Goal: Communication & Community: Connect with others

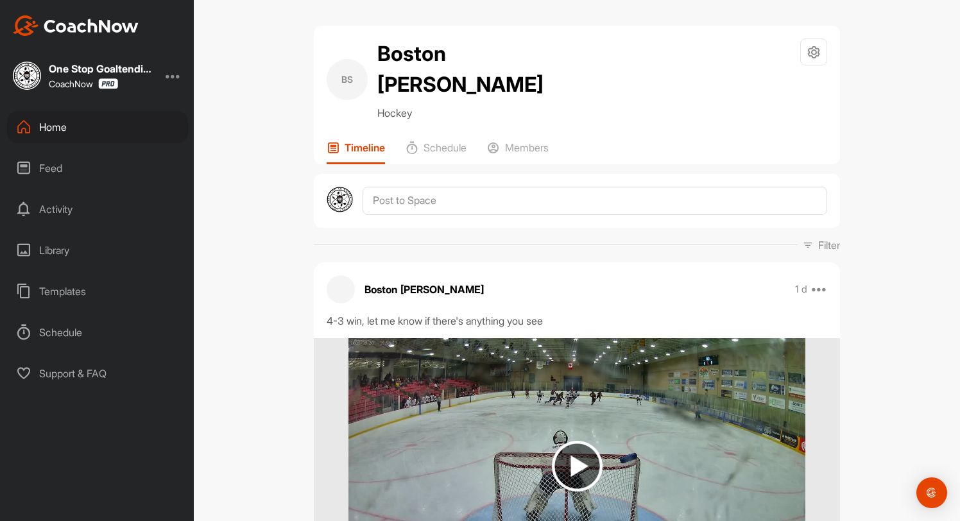
click at [55, 134] on div "Home" at bounding box center [97, 127] width 181 height 32
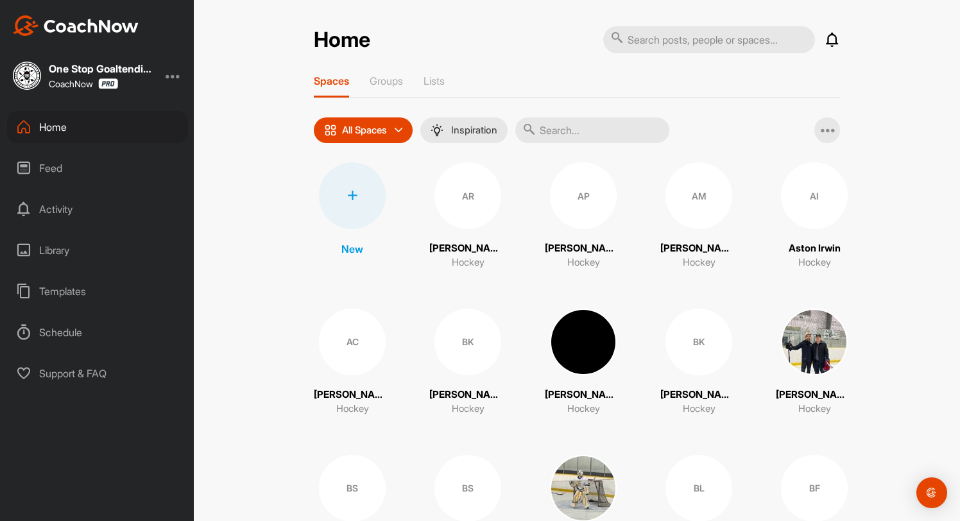
click at [357, 201] on div at bounding box center [352, 195] width 67 height 67
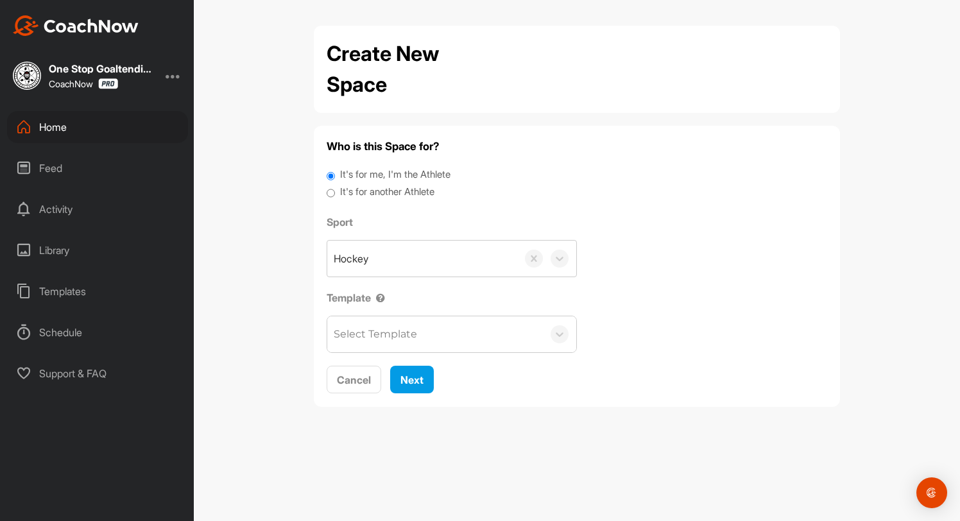
click at [335, 196] on div "It's for another Athlete" at bounding box center [577, 193] width 500 height 17
click at [323, 189] on div "Who is this Space for? It's for me, I'm the Athlete It's for another Athlete Sp…" at bounding box center [577, 266] width 526 height 281
click at [328, 192] on input "It's for another Athlete" at bounding box center [331, 193] width 8 height 17
radio input "true"
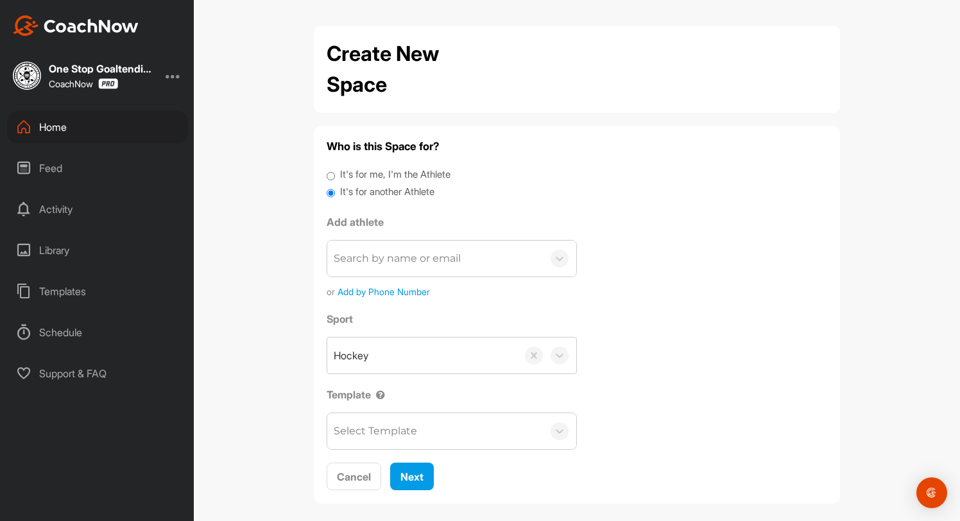
click at [404, 273] on div "Search by name or email" at bounding box center [435, 259] width 216 height 36
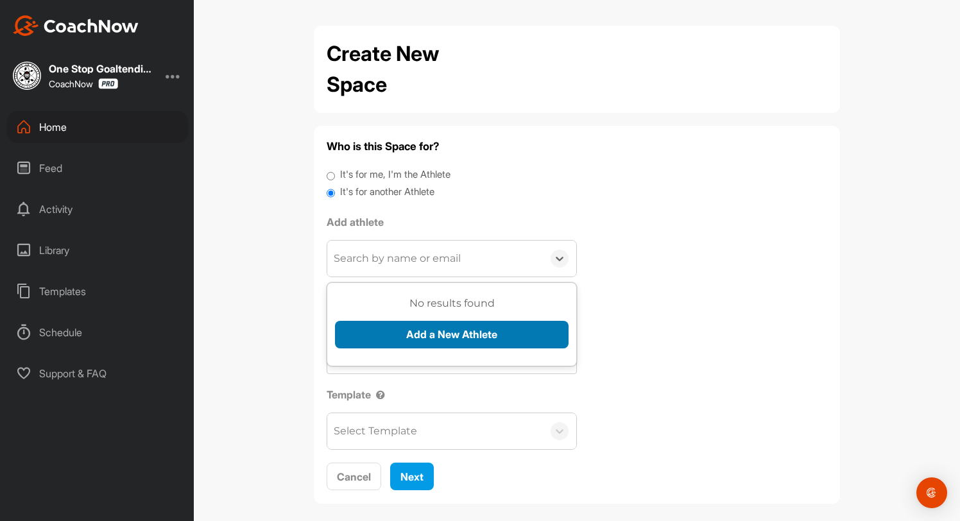
click at [414, 325] on button "Add a New Athlete" at bounding box center [452, 335] width 234 height 28
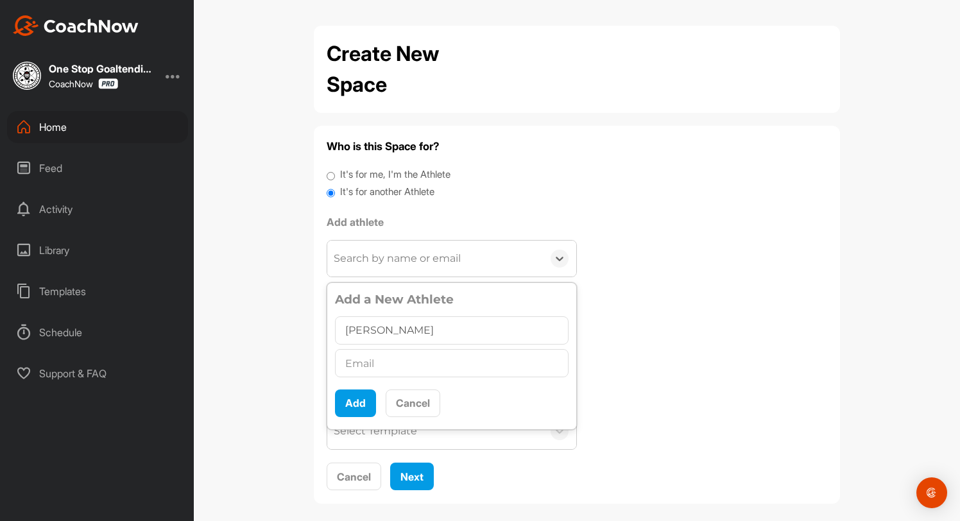
type input "Michael Ledoux"
click at [400, 359] on input "text" at bounding box center [452, 363] width 234 height 28
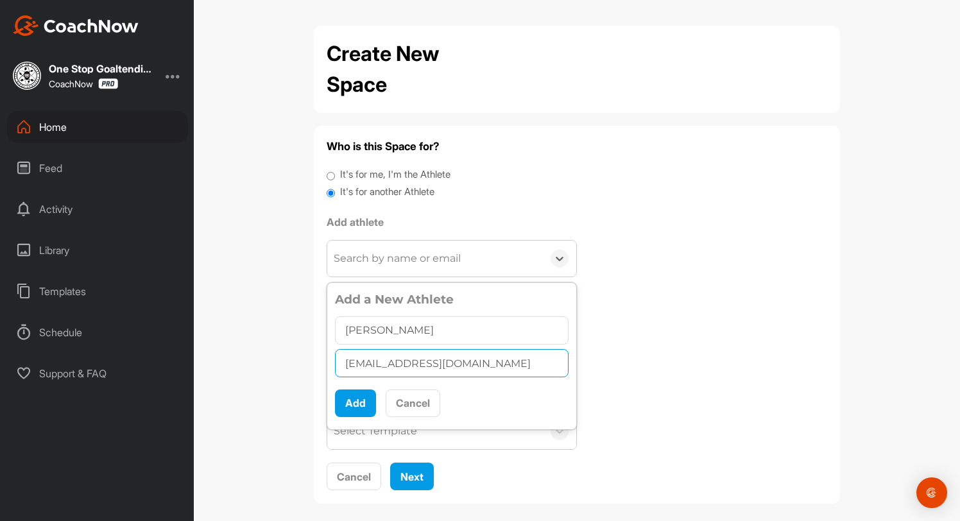
type input "michaelledoux2011@gmail.com"
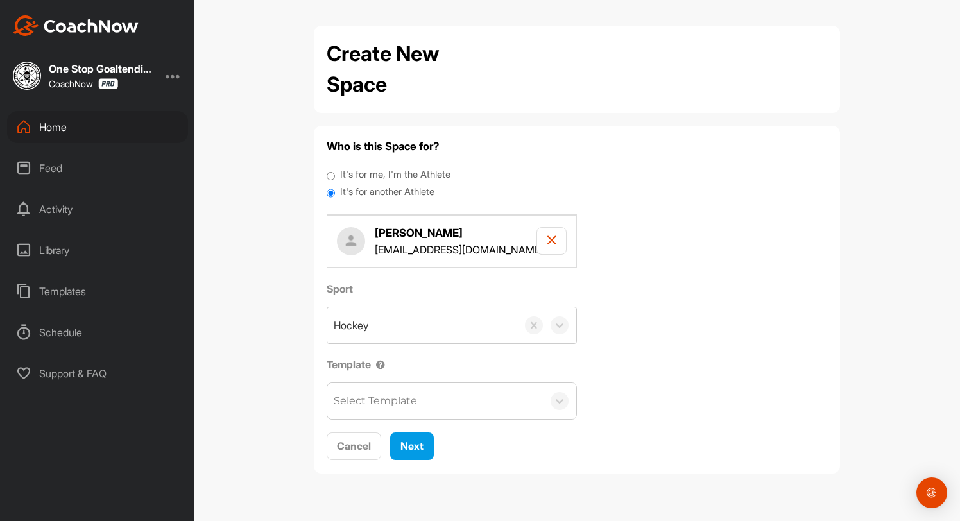
click at [399, 408] on div "Select Template" at bounding box center [435, 401] width 216 height 36
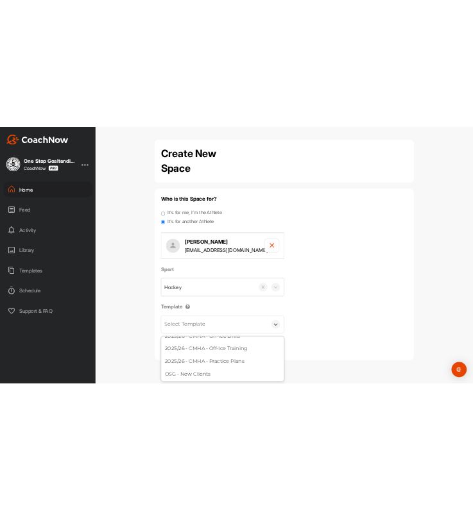
scroll to position [119, 0]
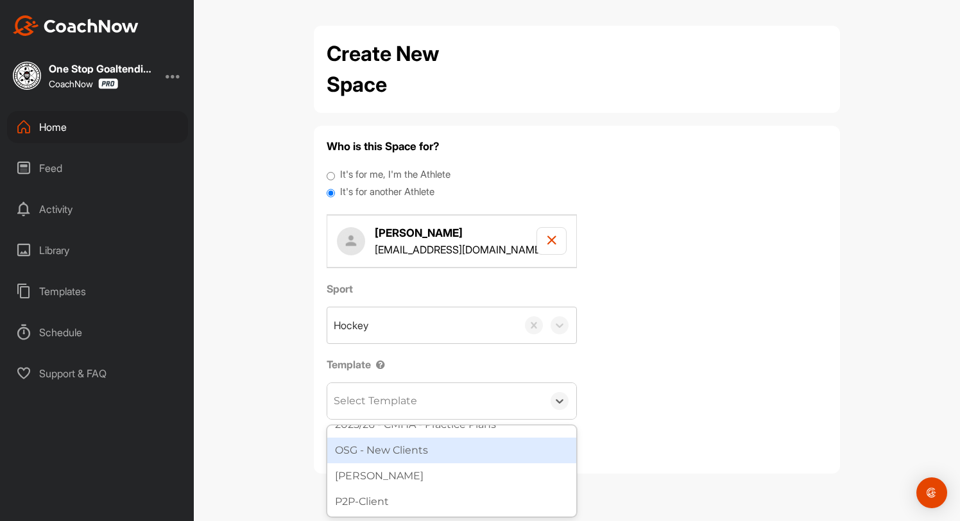
click at [380, 456] on div "OSG - New Clients" at bounding box center [451, 451] width 249 height 26
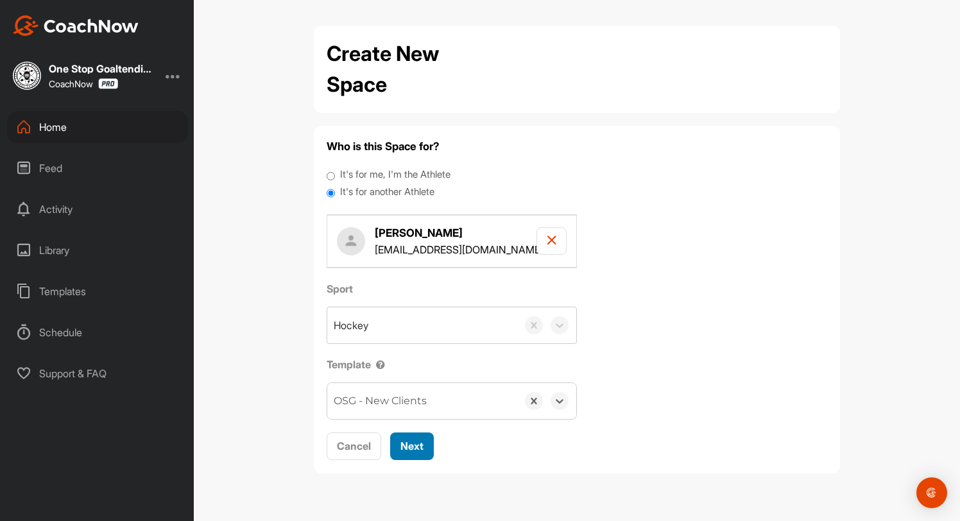
click at [404, 448] on span "Next" at bounding box center [411, 445] width 23 height 13
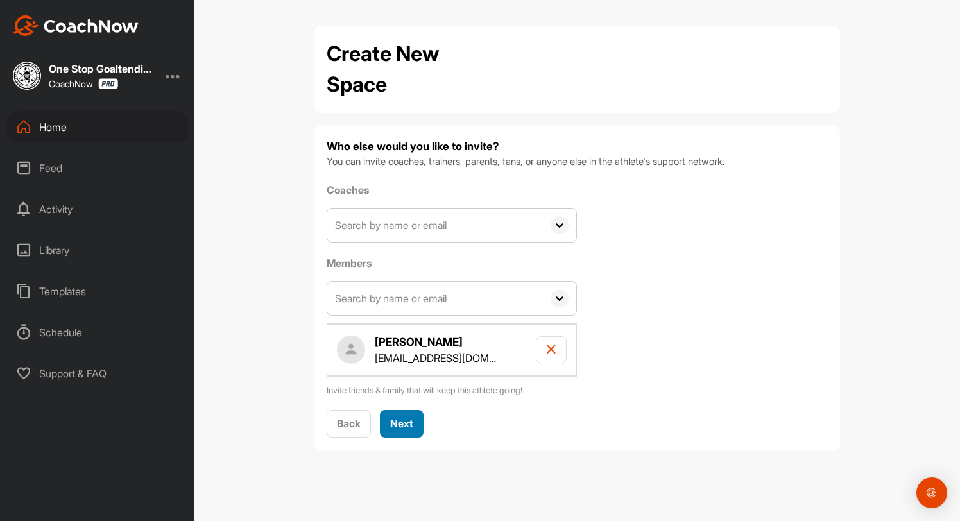
click at [408, 422] on span "Next" at bounding box center [401, 423] width 23 height 13
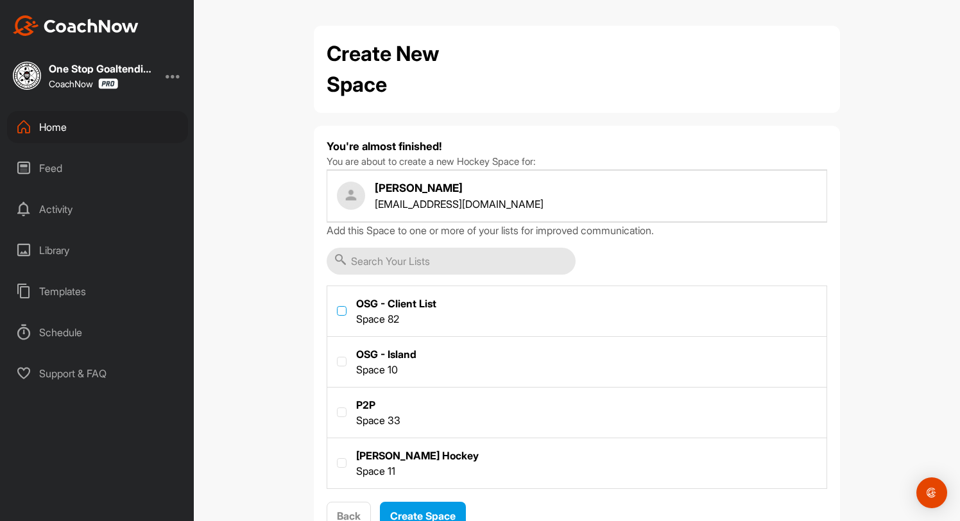
click at [342, 307] on label at bounding box center [342, 311] width 10 height 10
click at [337, 307] on input "checkbox" at bounding box center [337, 306] width 1 height 1
checkbox input "true"
click at [436, 506] on button "Create Space" at bounding box center [423, 516] width 86 height 28
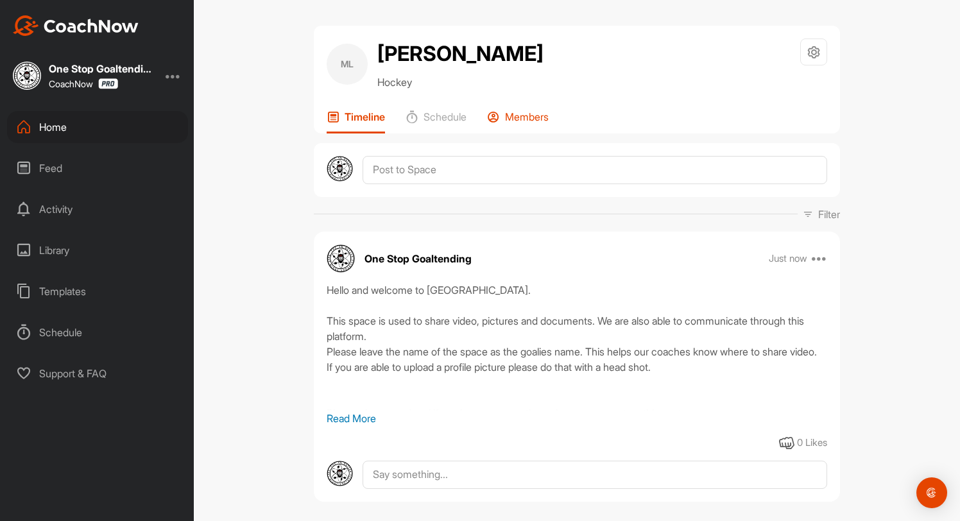
click at [537, 114] on p "Members" at bounding box center [527, 116] width 44 height 13
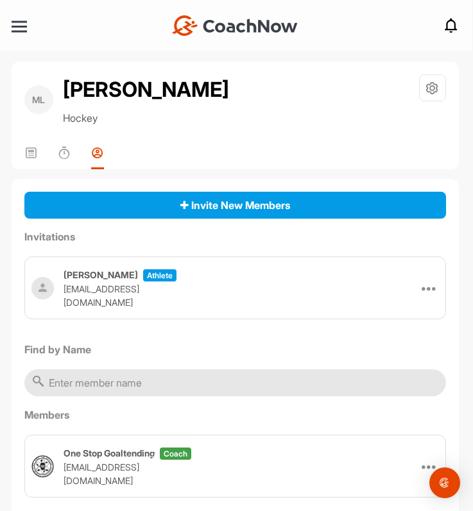
click at [15, 33] on nav "+ Create New Space New Group New Tag New List New Template Notifications Invita…" at bounding box center [235, 25] width 473 height 51
click at [17, 30] on div at bounding box center [19, 27] width 15 height 10
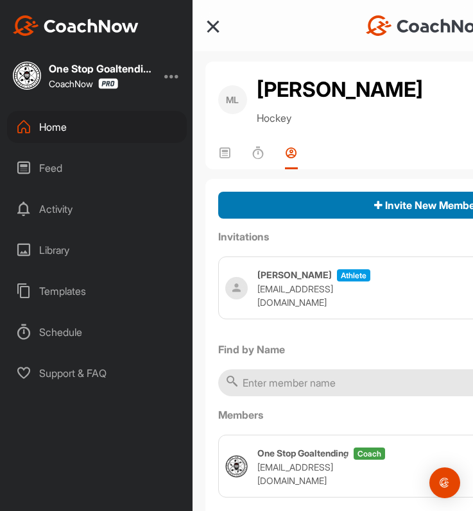
click at [352, 208] on div "Invite New Members" at bounding box center [428, 205] width 401 height 15
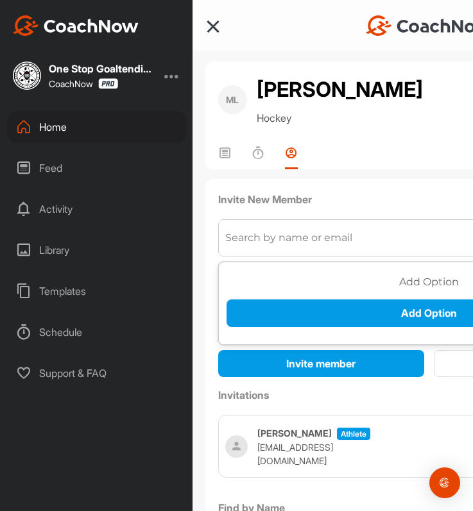
click at [282, 250] on div "Search by name or email" at bounding box center [412, 238] width 387 height 36
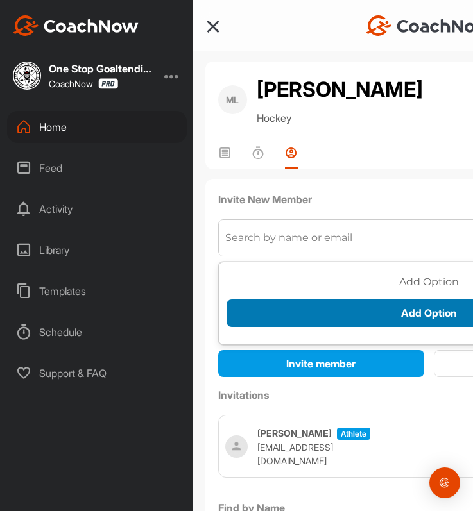
click at [285, 309] on button "Add Option" at bounding box center [428, 314] width 405 height 28
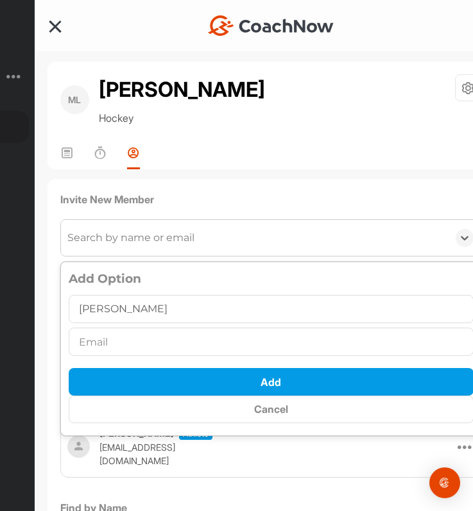
type input "Christie Ledoux"
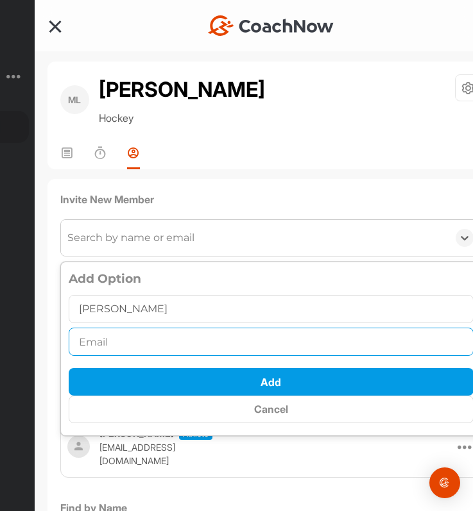
paste input "caissie3@msn.com"
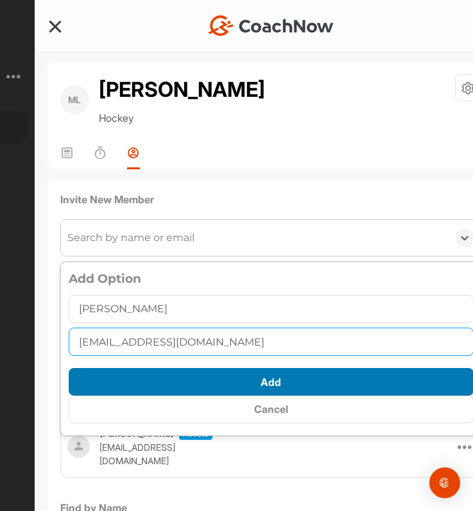
type input "caissie3@msn.com"
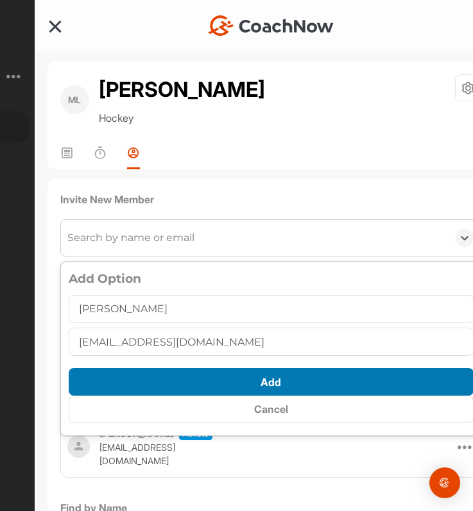
scroll to position [7, 0]
click at [269, 385] on button "Add" at bounding box center [271, 382] width 405 height 28
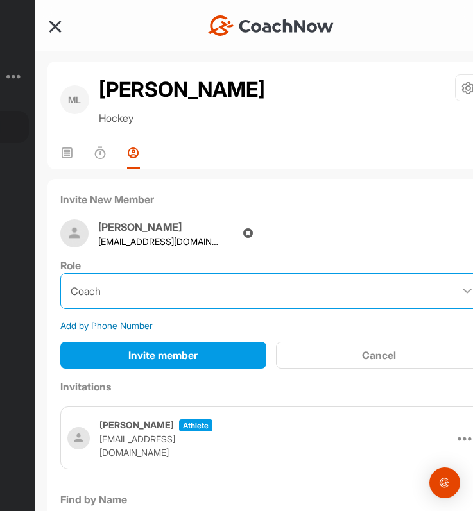
click at [250, 278] on select "Coach Member" at bounding box center [271, 291] width 422 height 36
select select "contributor"
click at [60, 273] on select "Coach Member" at bounding box center [271, 291] width 422 height 36
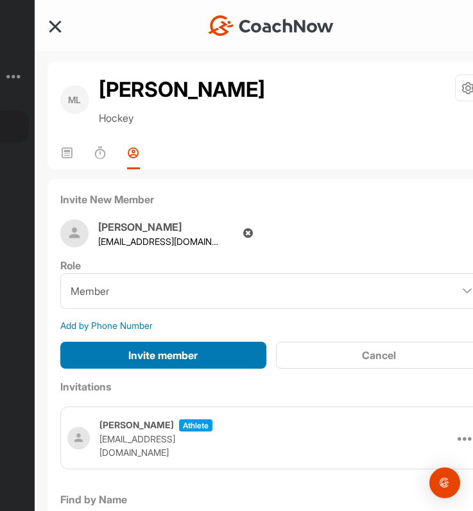
click at [206, 361] on div "Invite member" at bounding box center [163, 355] width 185 height 15
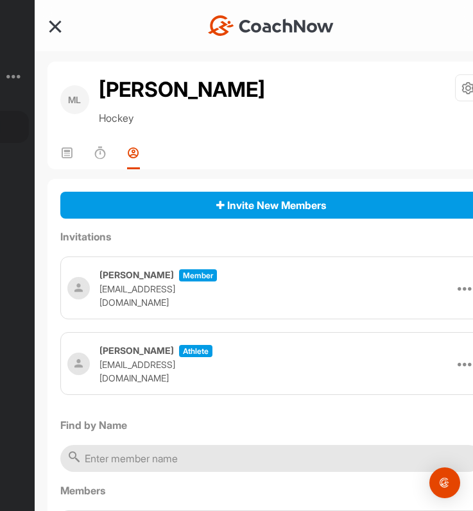
click at [56, 31] on div at bounding box center [54, 25] width 15 height 15
click at [56, 26] on div at bounding box center [55, 27] width 12 height 12
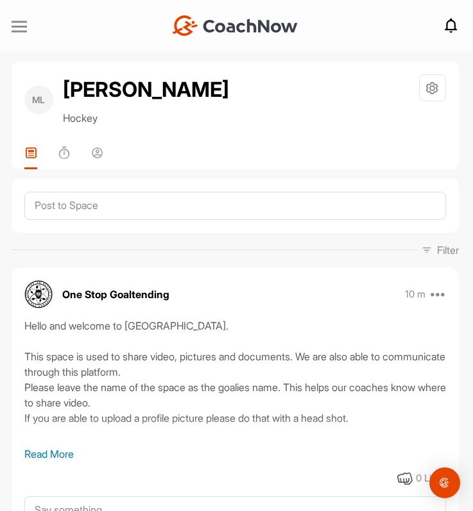
click at [21, 26] on div at bounding box center [19, 27] width 15 height 2
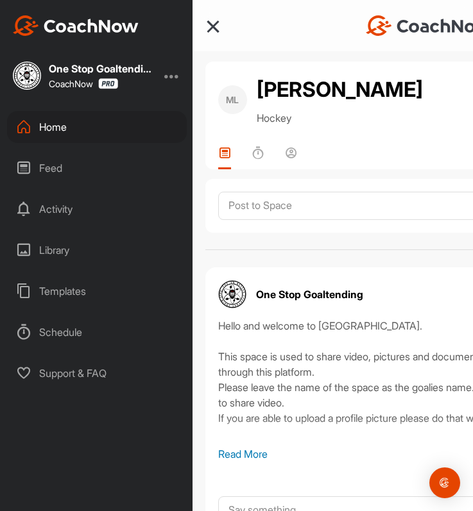
click at [91, 123] on div "Home" at bounding box center [97, 127] width 180 height 32
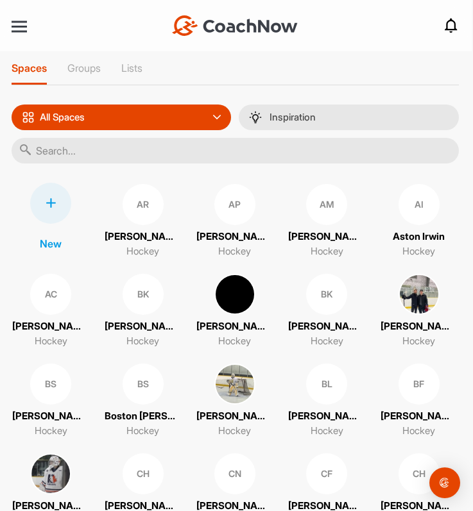
click at [143, 149] on input "text" at bounding box center [235, 151] width 447 height 26
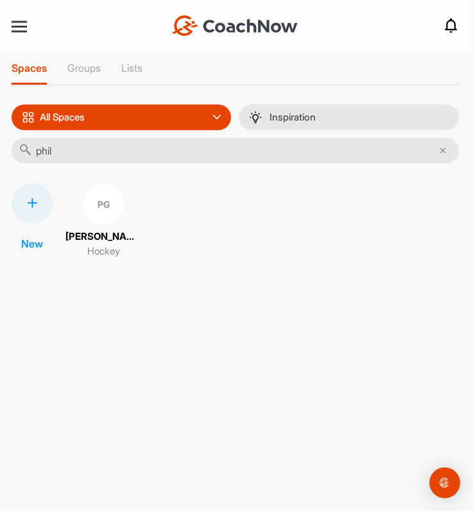
type input "phil"
click at [119, 200] on div "PG" at bounding box center [103, 204] width 41 height 41
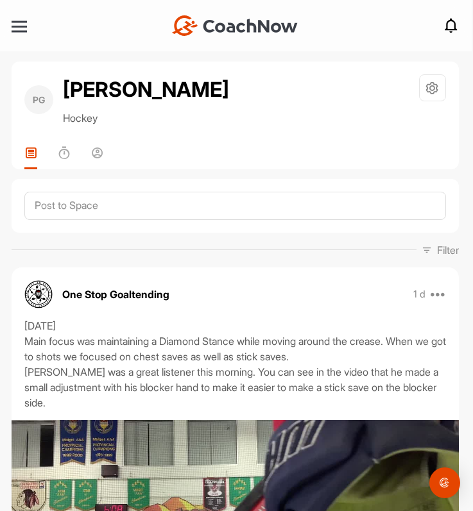
click at [92, 144] on div "PG Philip Goodman Hockey Space Settings Your Notifications Timeline Schedule Me…" at bounding box center [235, 116] width 447 height 108
click at [96, 155] on icon at bounding box center [97, 152] width 13 height 13
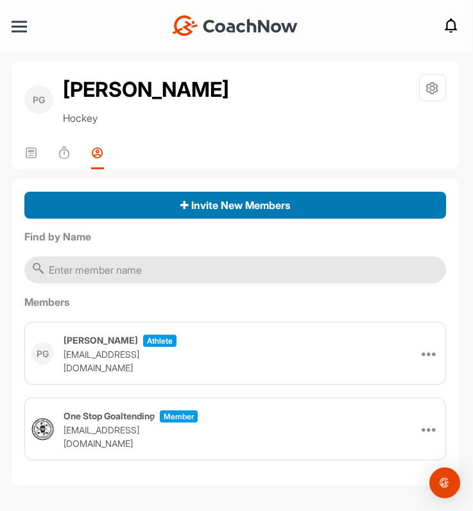
click at [142, 209] on div "Invite New Members" at bounding box center [235, 205] width 401 height 15
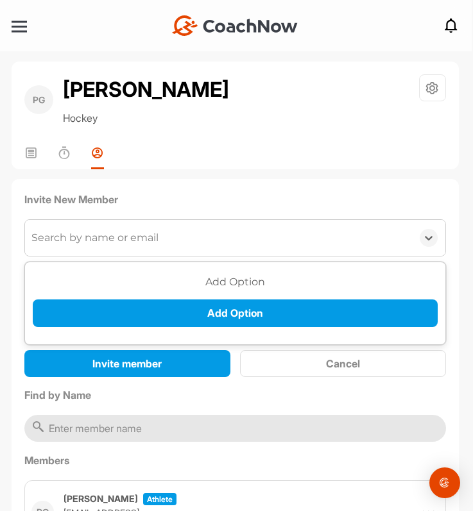
click at [125, 244] on div "Search by name or email" at bounding box center [94, 237] width 127 height 15
type input "Dale Goodm"
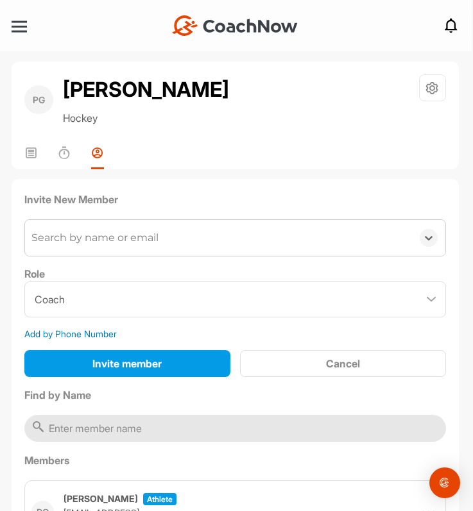
click at [189, 241] on div "Search by name or email" at bounding box center [218, 238] width 387 height 36
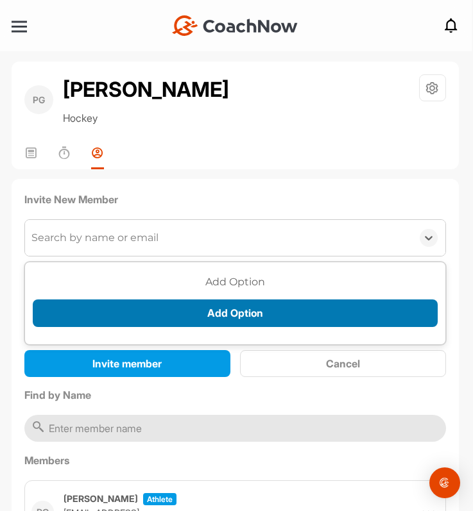
click at [175, 309] on button "Add Option" at bounding box center [235, 314] width 405 height 28
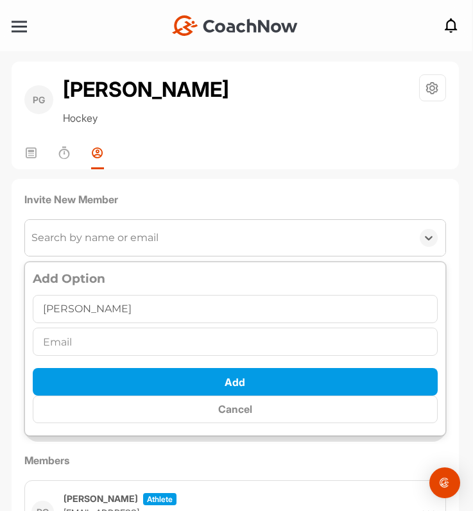
type input "Dale Goodman"
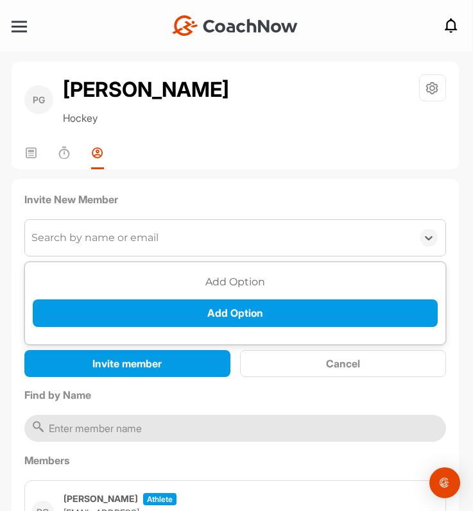
click at [122, 243] on div "Search by name or email" at bounding box center [94, 237] width 127 height 15
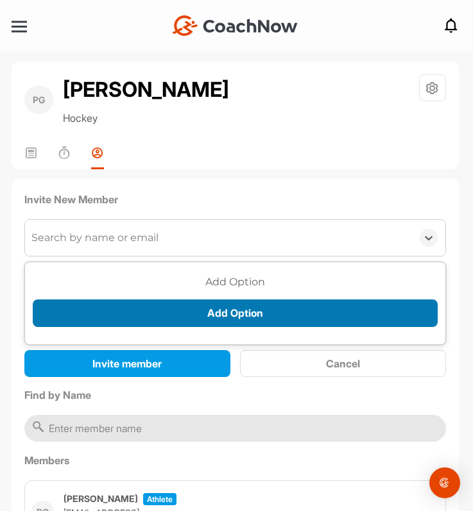
click at [126, 313] on button "Add Option" at bounding box center [235, 314] width 405 height 28
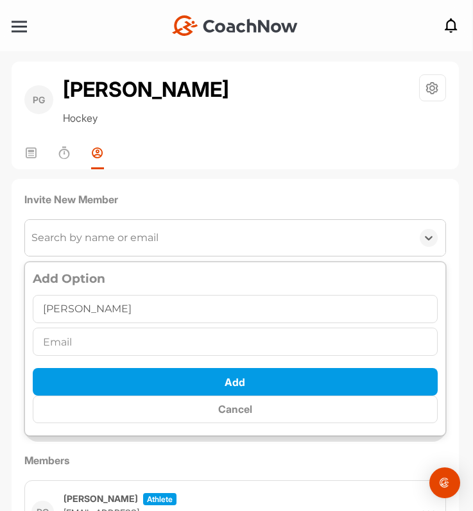
type input "Dale Goodman"
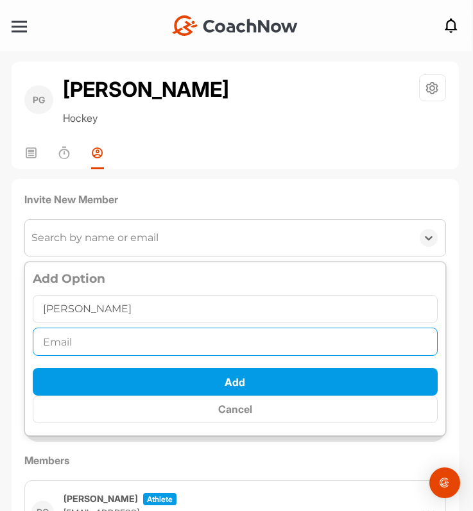
paste input "Xyle_dale@yahoo.com"
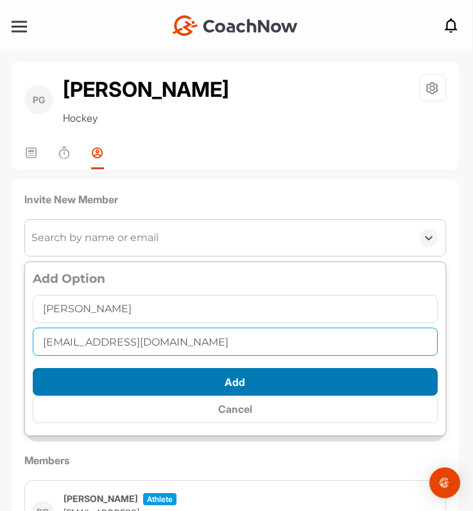
type input "Xyle_dale@yahoo.com"
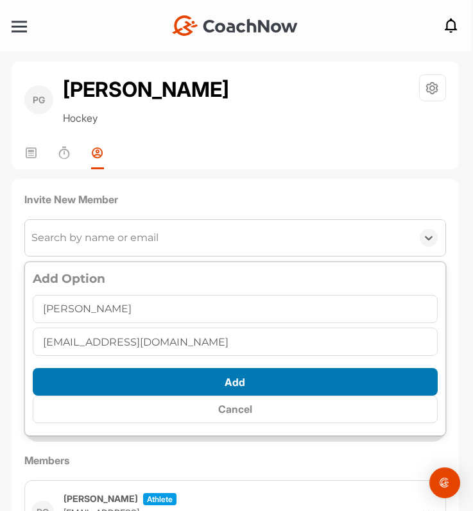
scroll to position [7, 0]
click at [203, 376] on button "Add" at bounding box center [235, 382] width 405 height 28
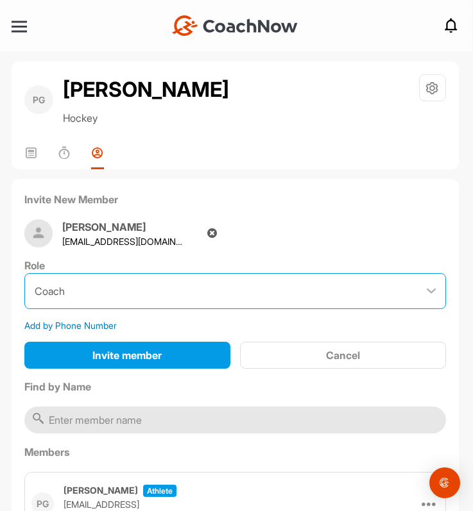
click at [167, 302] on select "Coach Member" at bounding box center [235, 291] width 422 height 36
select select "contributor"
click at [24, 273] on select "Coach Member" at bounding box center [235, 291] width 422 height 36
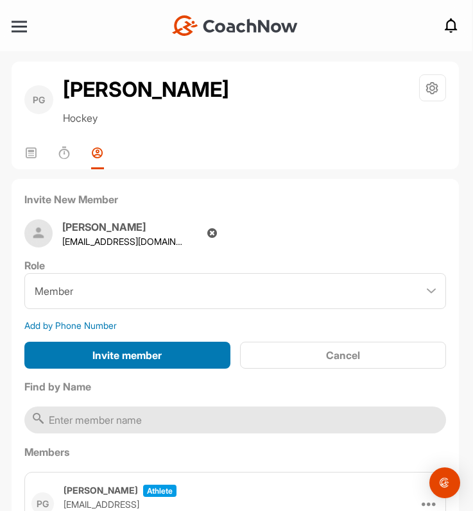
click at [147, 359] on span "Invite member" at bounding box center [126, 355] width 69 height 13
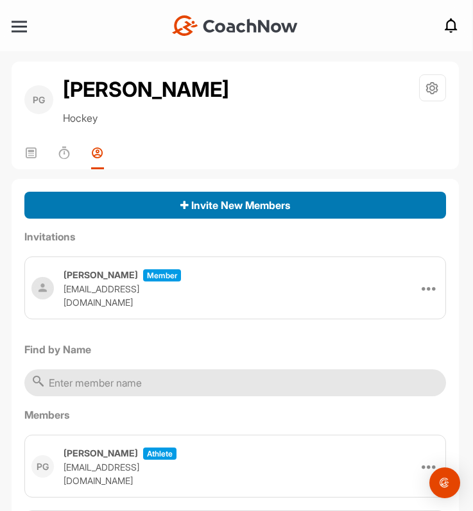
click at [158, 209] on div "Invite New Members" at bounding box center [235, 205] width 401 height 15
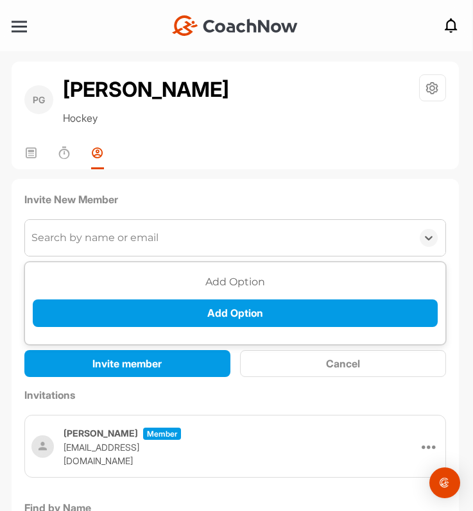
click at [96, 239] on div "Search by name or email" at bounding box center [94, 237] width 127 height 15
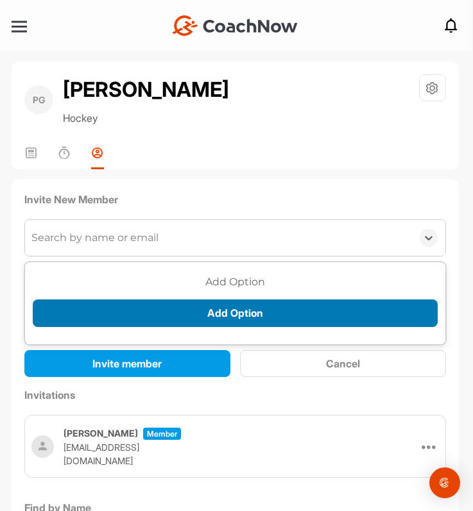
click at [108, 316] on button "Add Option" at bounding box center [235, 314] width 405 height 28
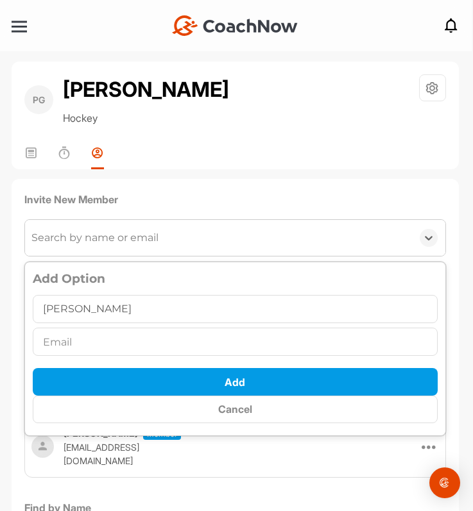
type input "Diane"
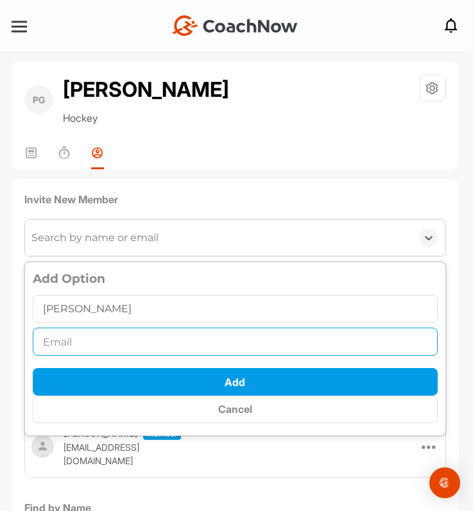
paste input "hello_diane@msn.com"
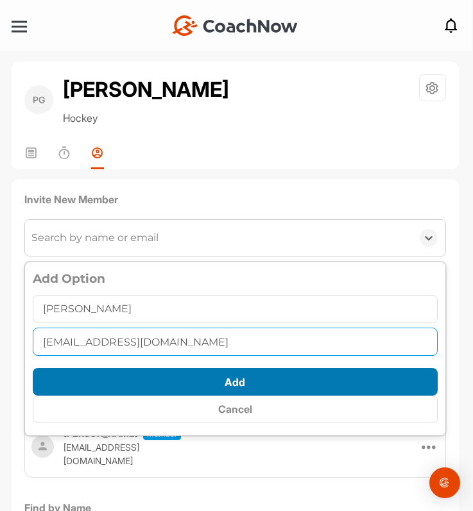
type input "hello_diane@msn.com"
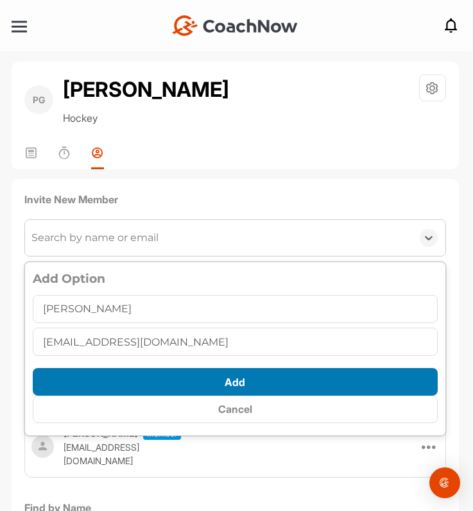
click at [153, 383] on button "Add" at bounding box center [235, 382] width 405 height 28
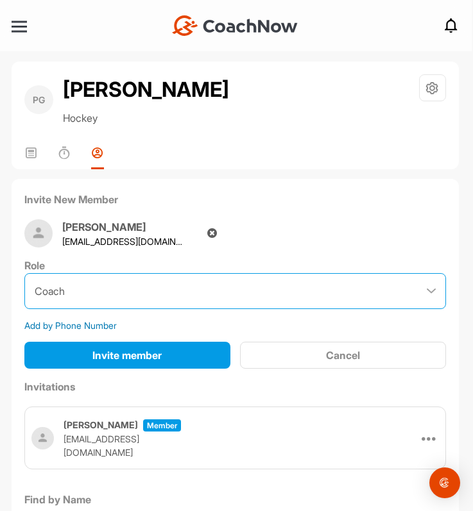
click at [169, 285] on select "Coach Member" at bounding box center [235, 291] width 422 height 36
select select "contributor"
click at [24, 273] on select "Coach Member" at bounding box center [235, 291] width 422 height 36
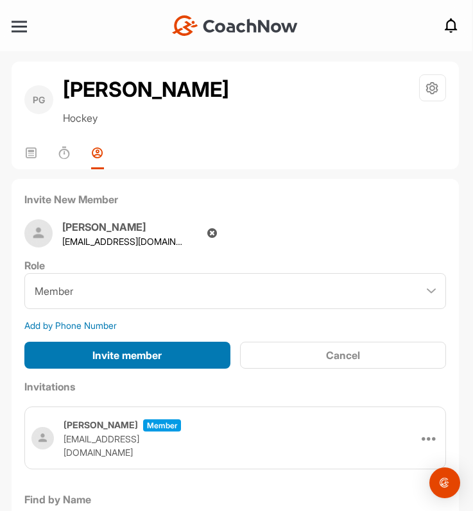
click at [152, 356] on span "Invite member" at bounding box center [126, 355] width 69 height 13
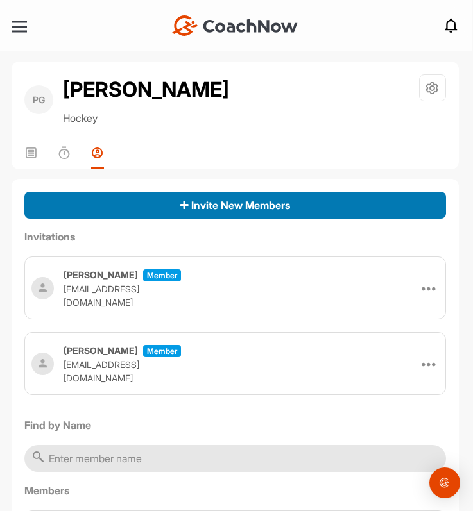
click at [213, 207] on span "Invite New Members" at bounding box center [235, 205] width 110 height 13
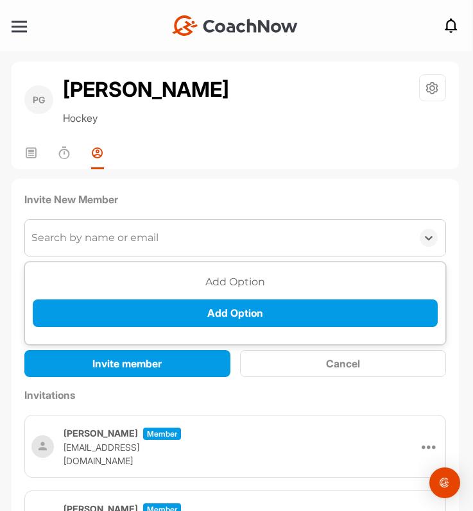
click at [133, 242] on div "Search by name or email" at bounding box center [94, 237] width 127 height 15
click at [130, 309] on button "Add Option" at bounding box center [235, 314] width 405 height 28
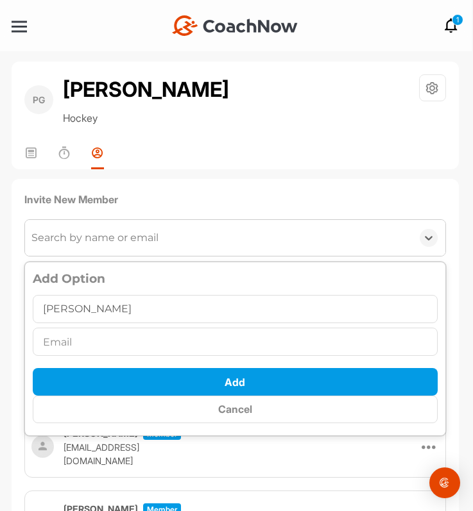
type input "Jason Goodman"
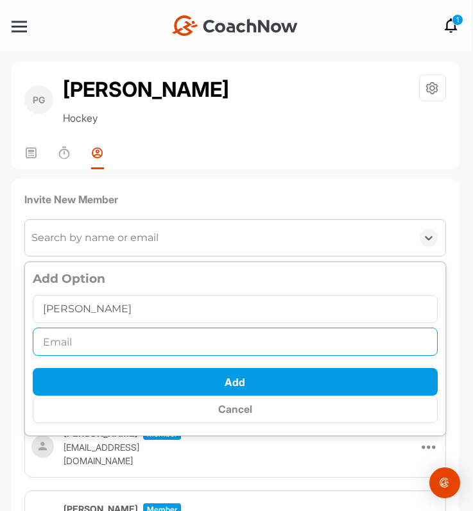
paste input "Jasongoodman@live.ca"
type input "Jasongoodman@live.ca"
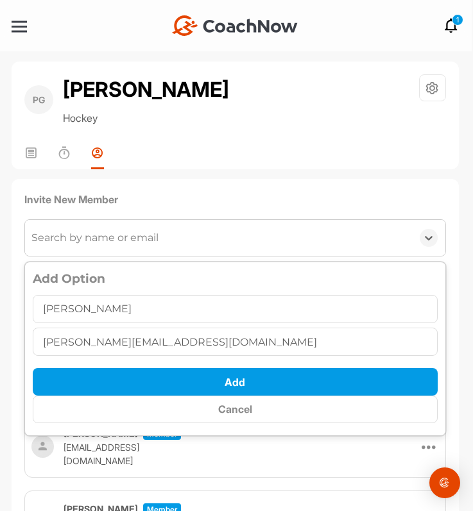
click at [191, 384] on button "Add" at bounding box center [235, 382] width 405 height 28
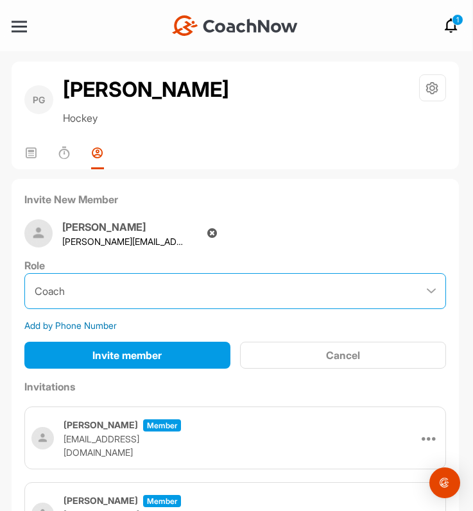
click at [102, 303] on select "Coach Member" at bounding box center [235, 291] width 422 height 36
select select "contributor"
click at [24, 273] on select "Coach Member" at bounding box center [235, 291] width 422 height 36
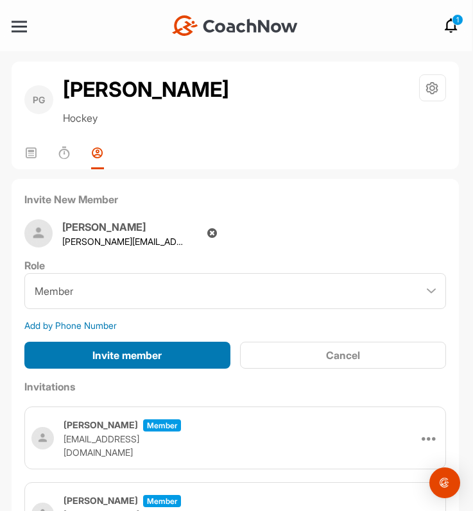
click at [110, 364] on button "Invite member" at bounding box center [127, 356] width 206 height 28
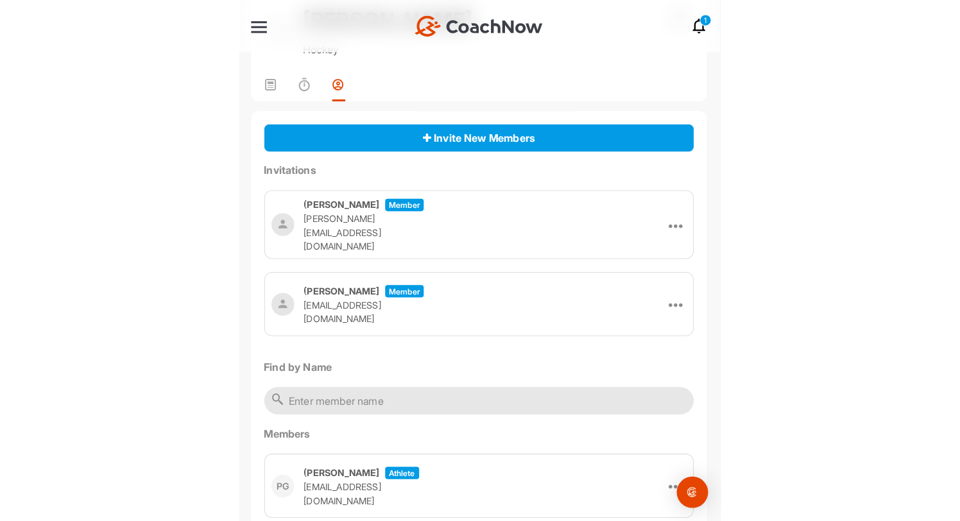
scroll to position [0, 0]
